Goal: Find contact information: Obtain details needed to contact an individual or organization

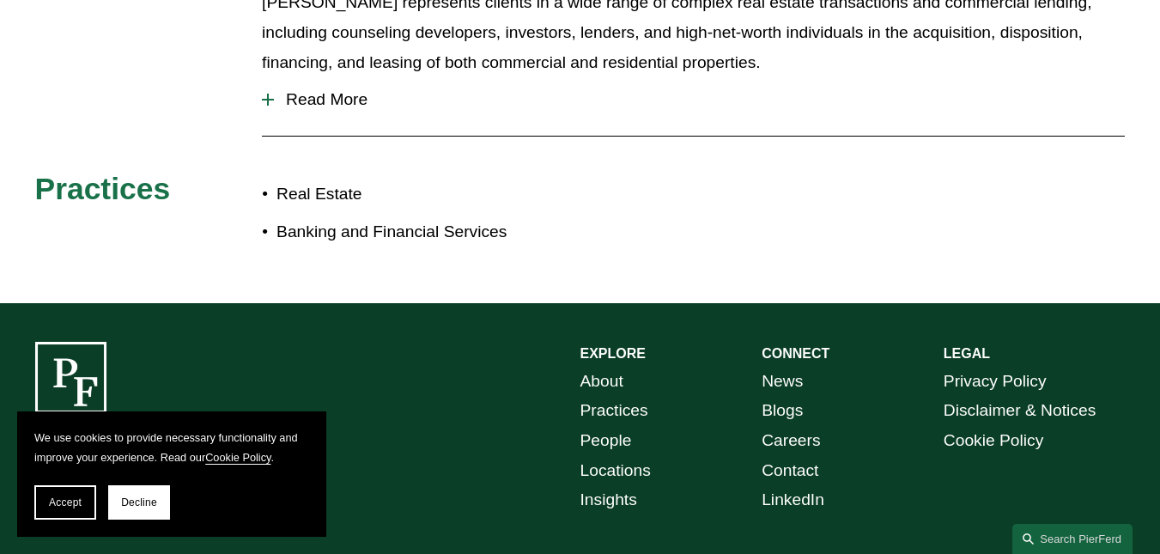
scroll to position [957, 0]
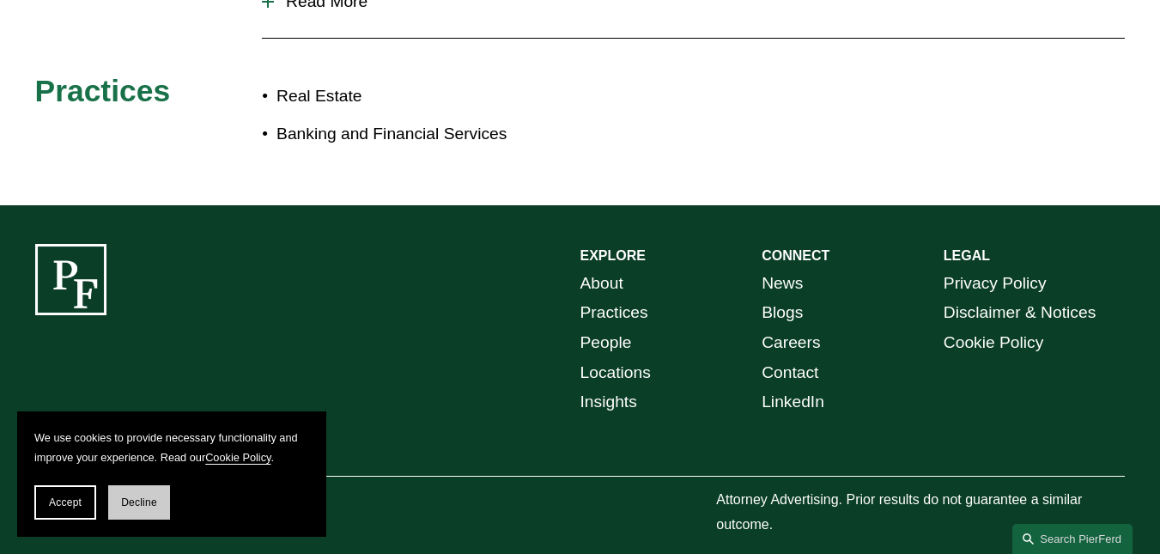
click at [138, 500] on span "Decline" at bounding box center [139, 502] width 36 height 12
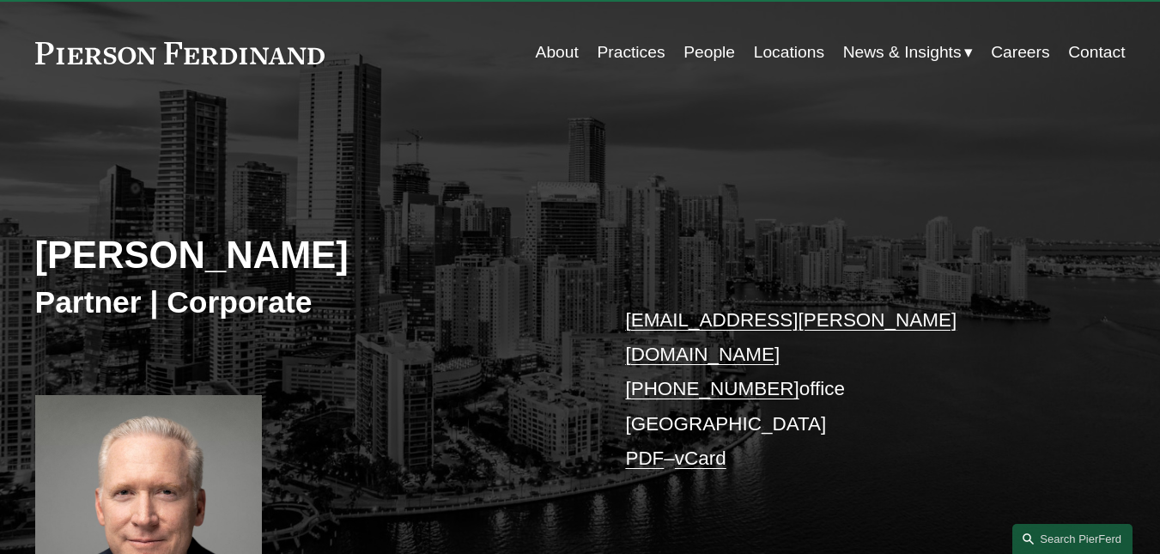
scroll to position [0, 0]
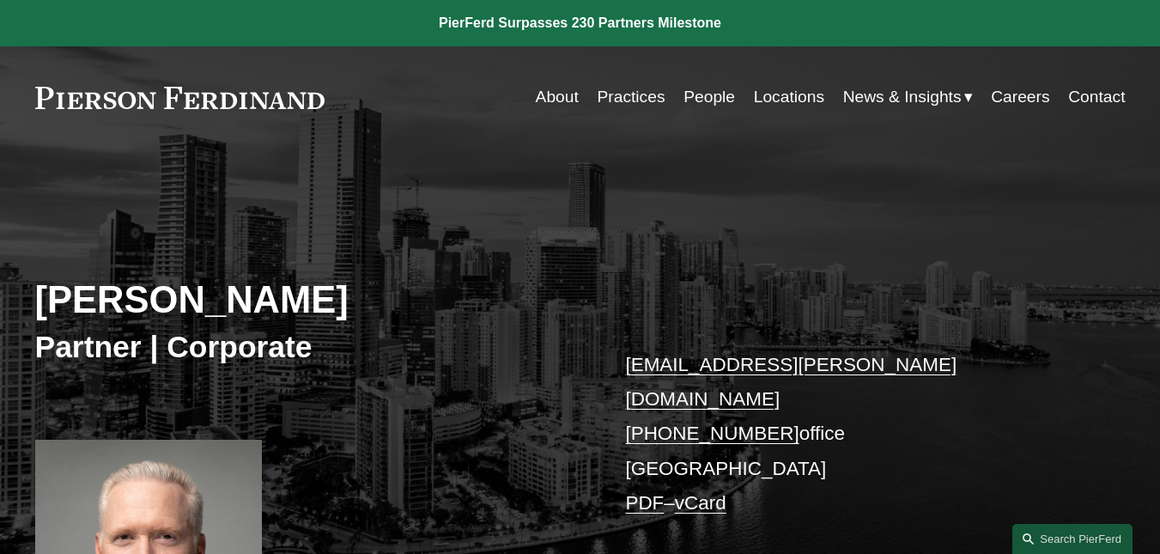
click at [1114, 100] on link "Contact" at bounding box center [1096, 97] width 57 height 33
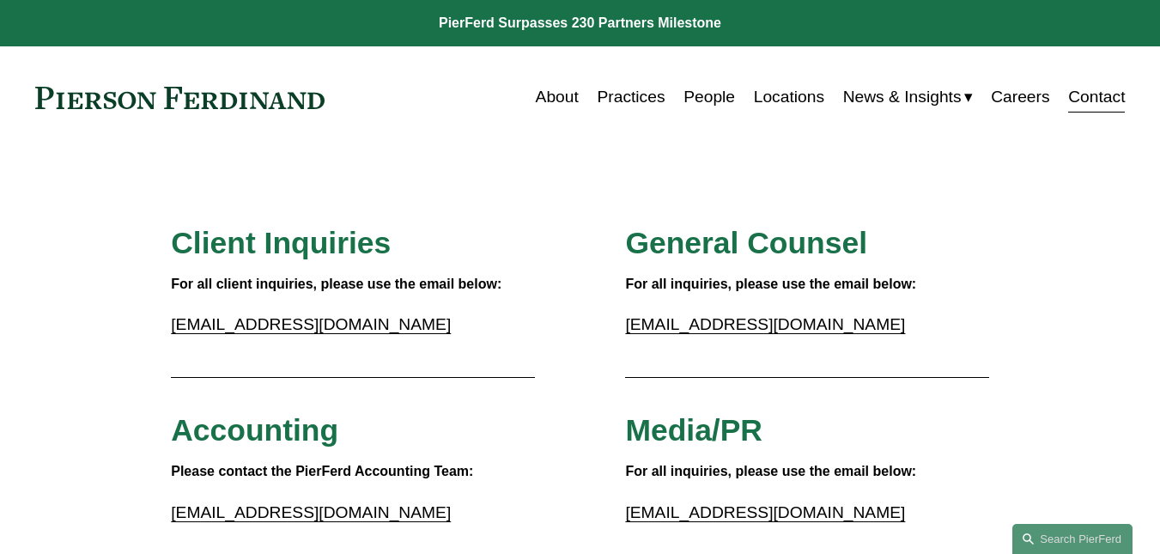
click at [779, 88] on link "Locations" at bounding box center [789, 97] width 70 height 33
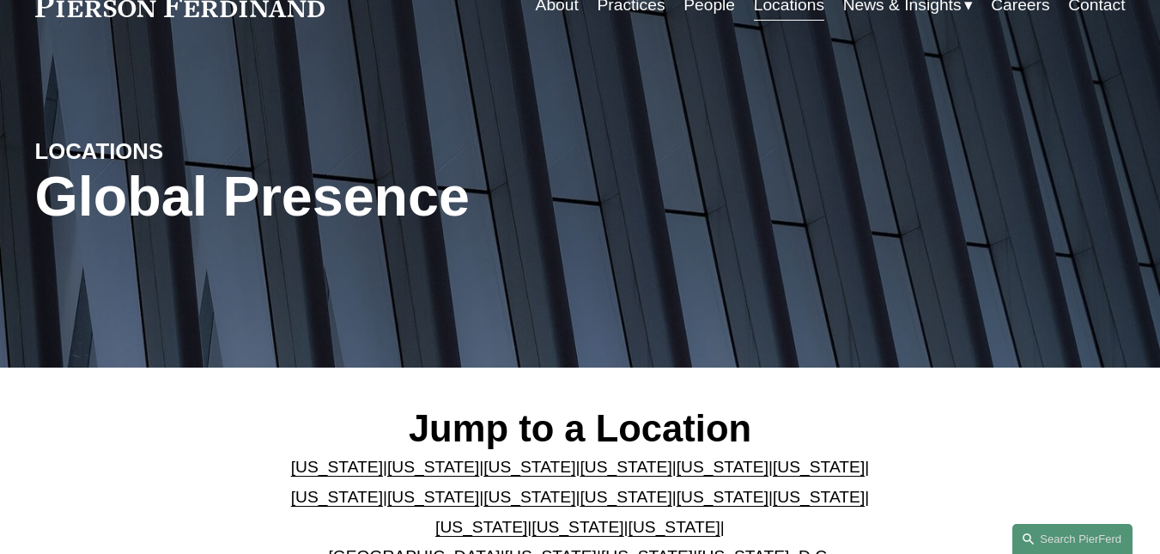
scroll to position [258, 0]
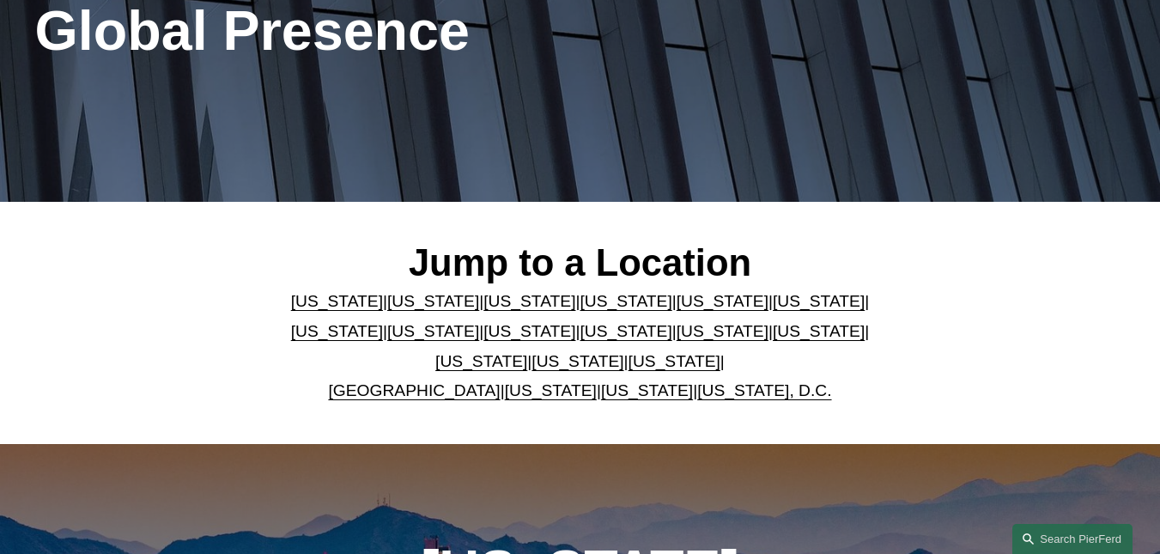
click at [677, 302] on link "[US_STATE]" at bounding box center [723, 301] width 92 height 18
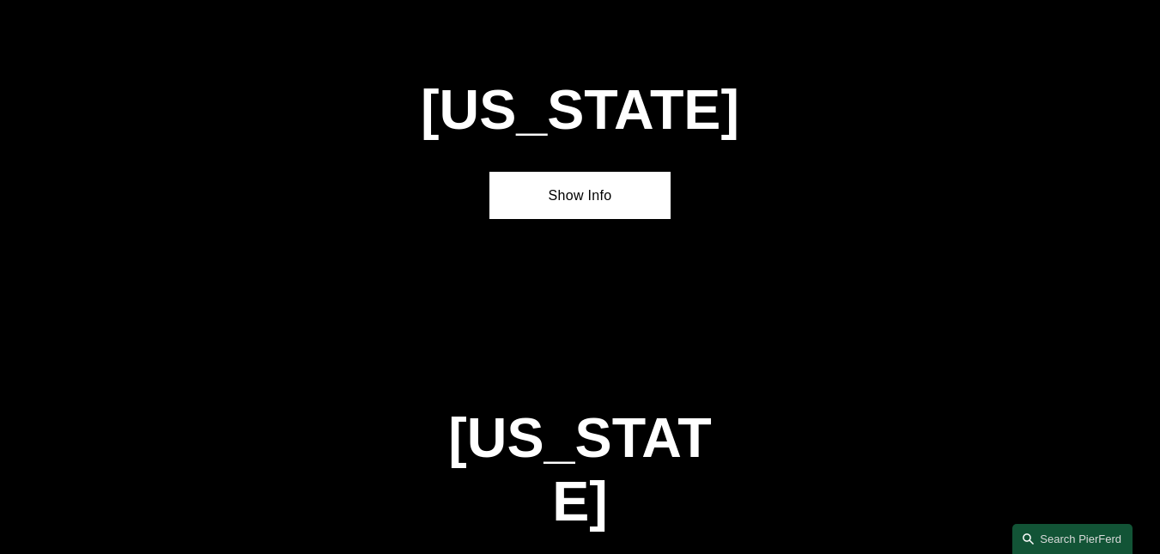
scroll to position [2034, 0]
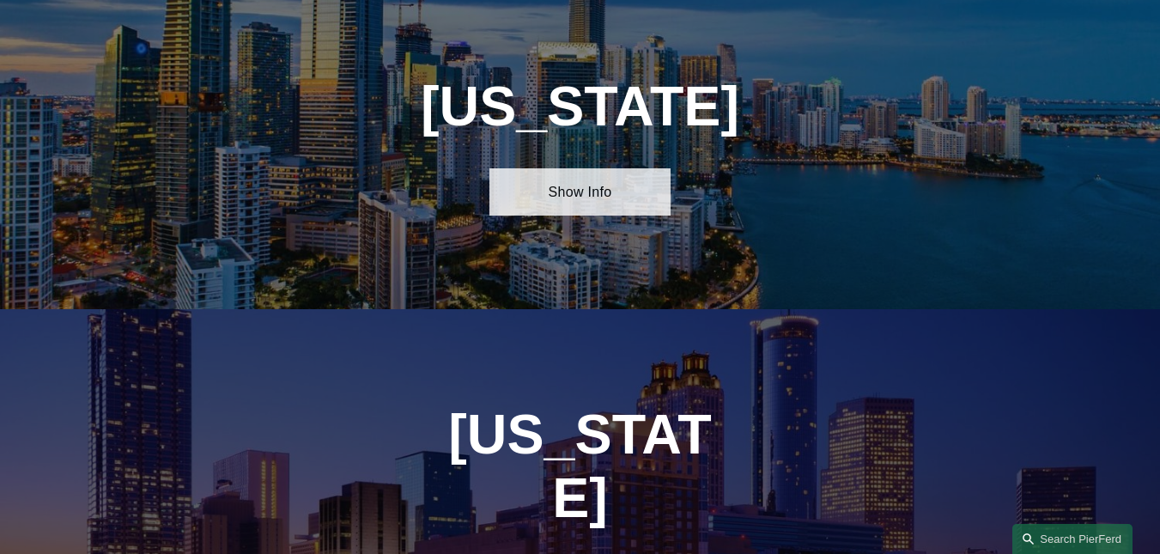
click at [592, 216] on link "Show Info" at bounding box center [581, 191] width 182 height 47
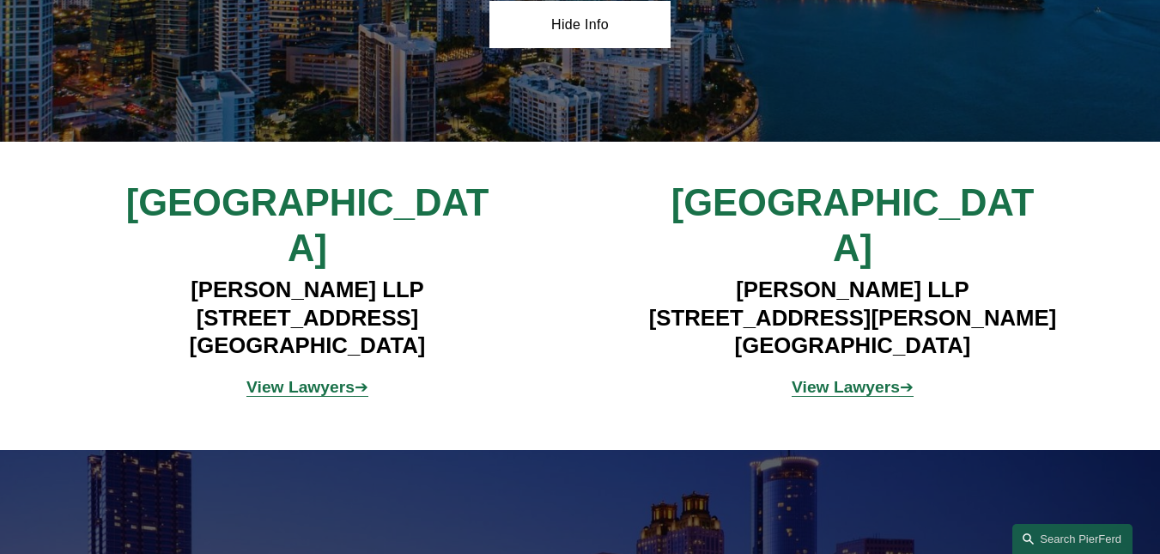
scroll to position [2205, 0]
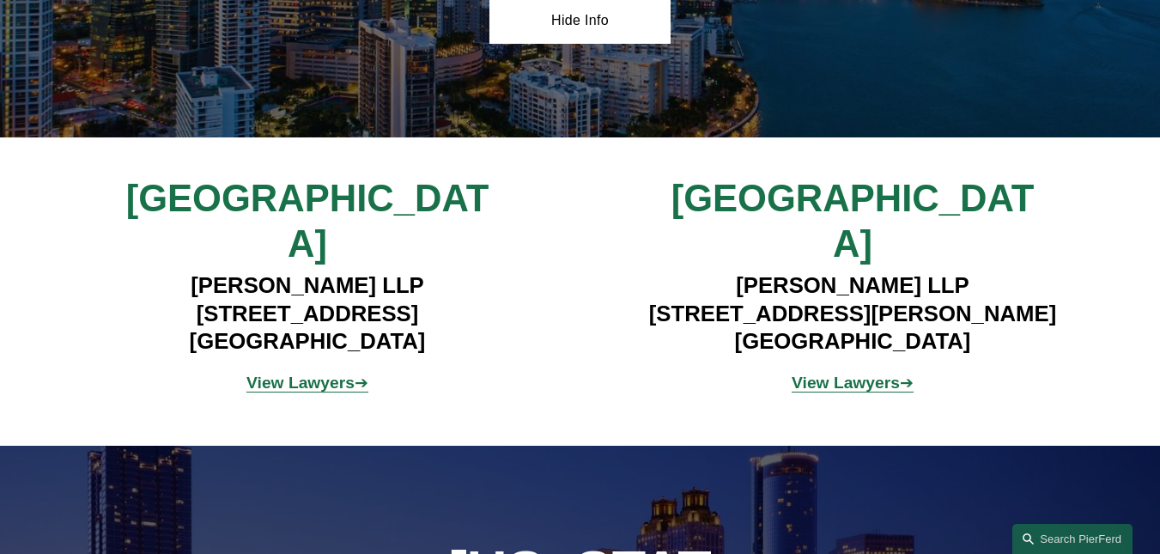
click at [321, 374] on strong "View Lawyers" at bounding box center [300, 383] width 108 height 18
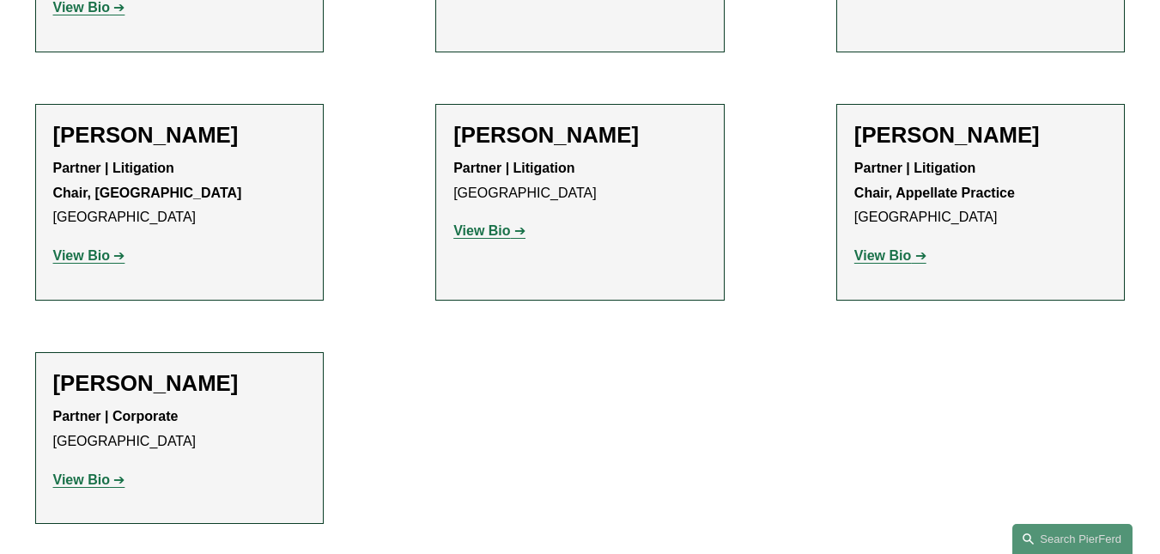
scroll to position [1632, 0]
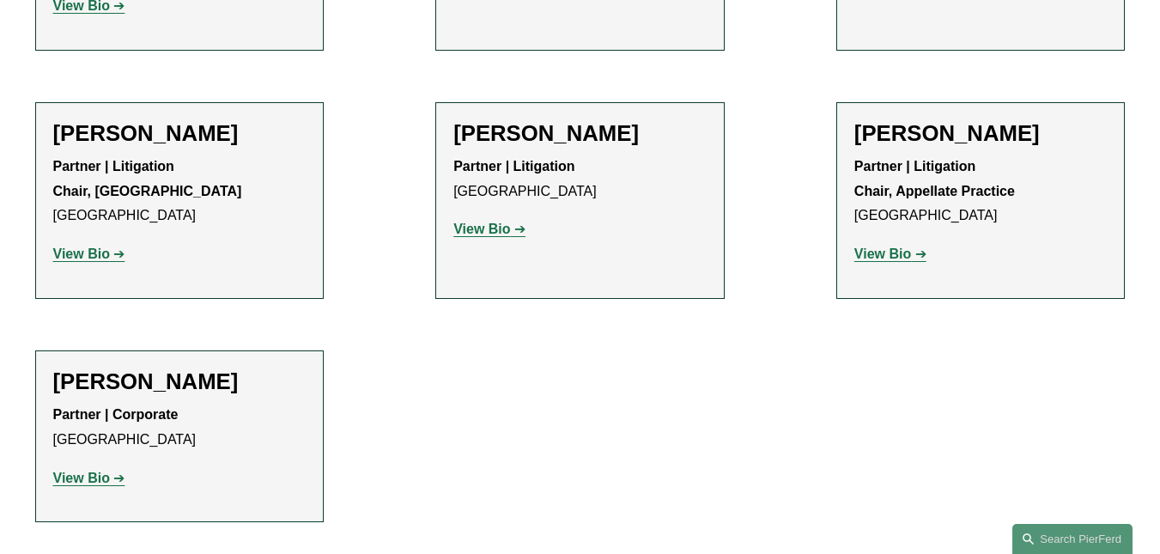
click at [108, 471] on strong "View Bio" at bounding box center [81, 478] width 57 height 15
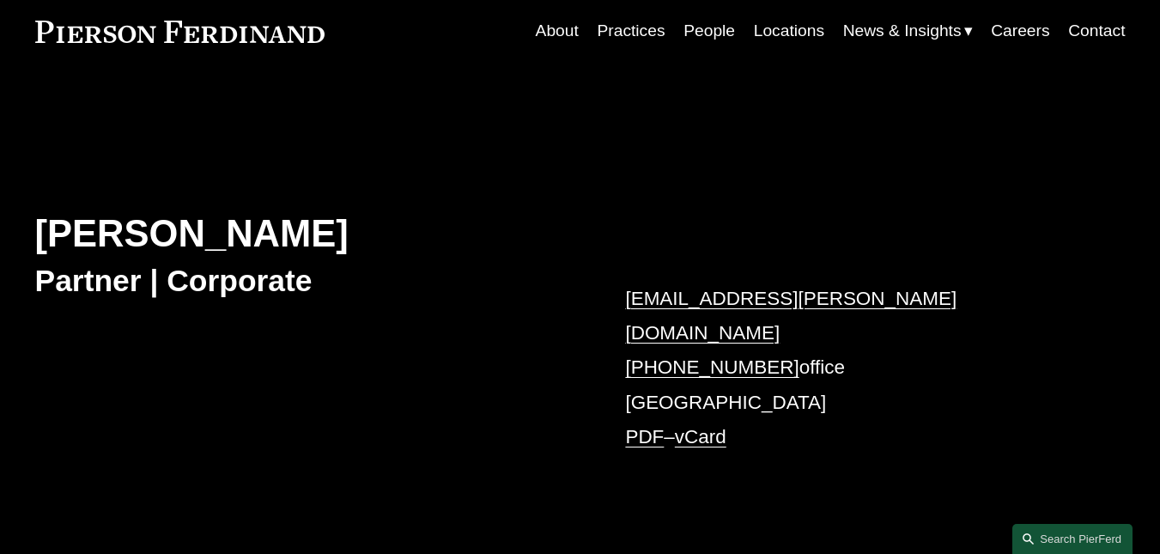
scroll to position [172, 0]
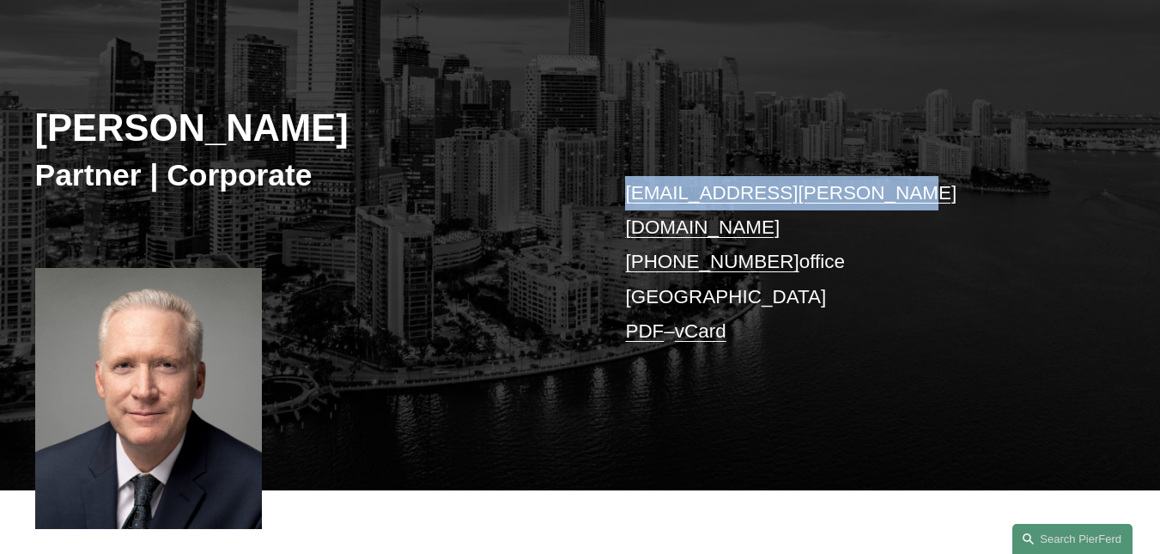
drag, startPoint x: 897, startPoint y: 188, endPoint x: 622, endPoint y: 194, distance: 274.9
click at [622, 194] on div "[PERSON_NAME] Partner | Corporate [EMAIL_ADDRESS][PERSON_NAME][DOMAIN_NAME] [PH…" at bounding box center [580, 250] width 1160 height 478
copy link "[EMAIL_ADDRESS][PERSON_NAME][DOMAIN_NAME]"
